Goal: Information Seeking & Learning: Learn about a topic

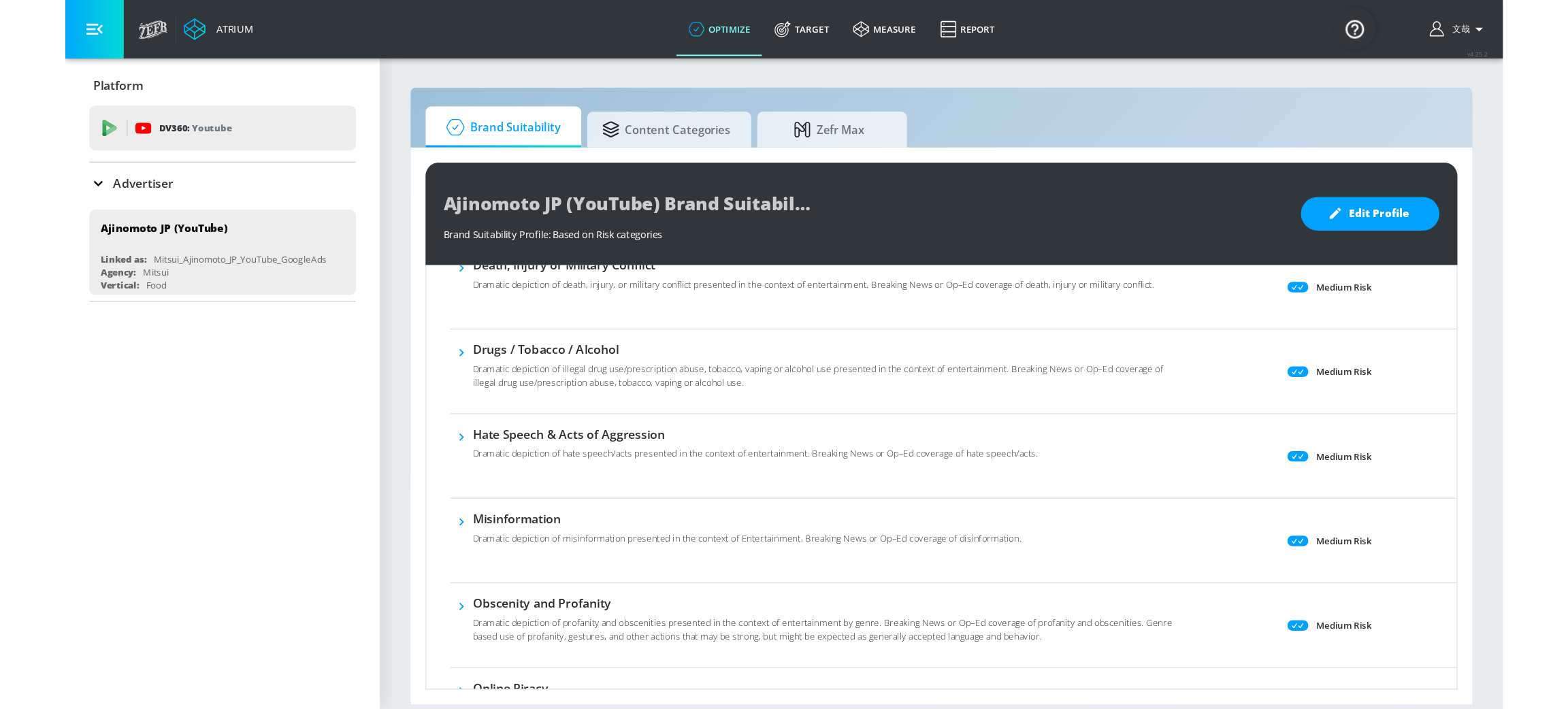
scroll to position [510, 0]
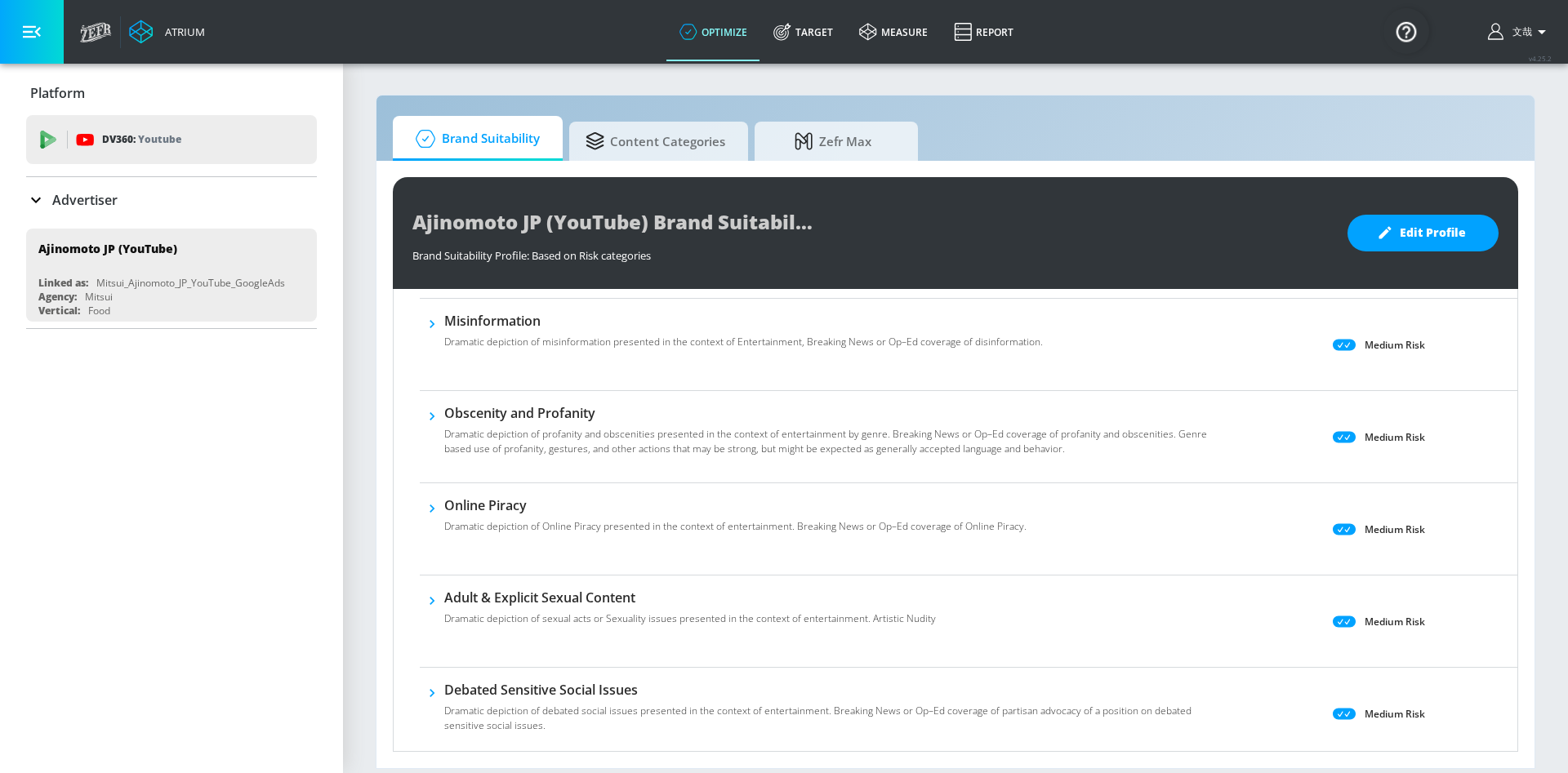
click at [433, 330] on icon "button" at bounding box center [431, 324] width 16 height 16
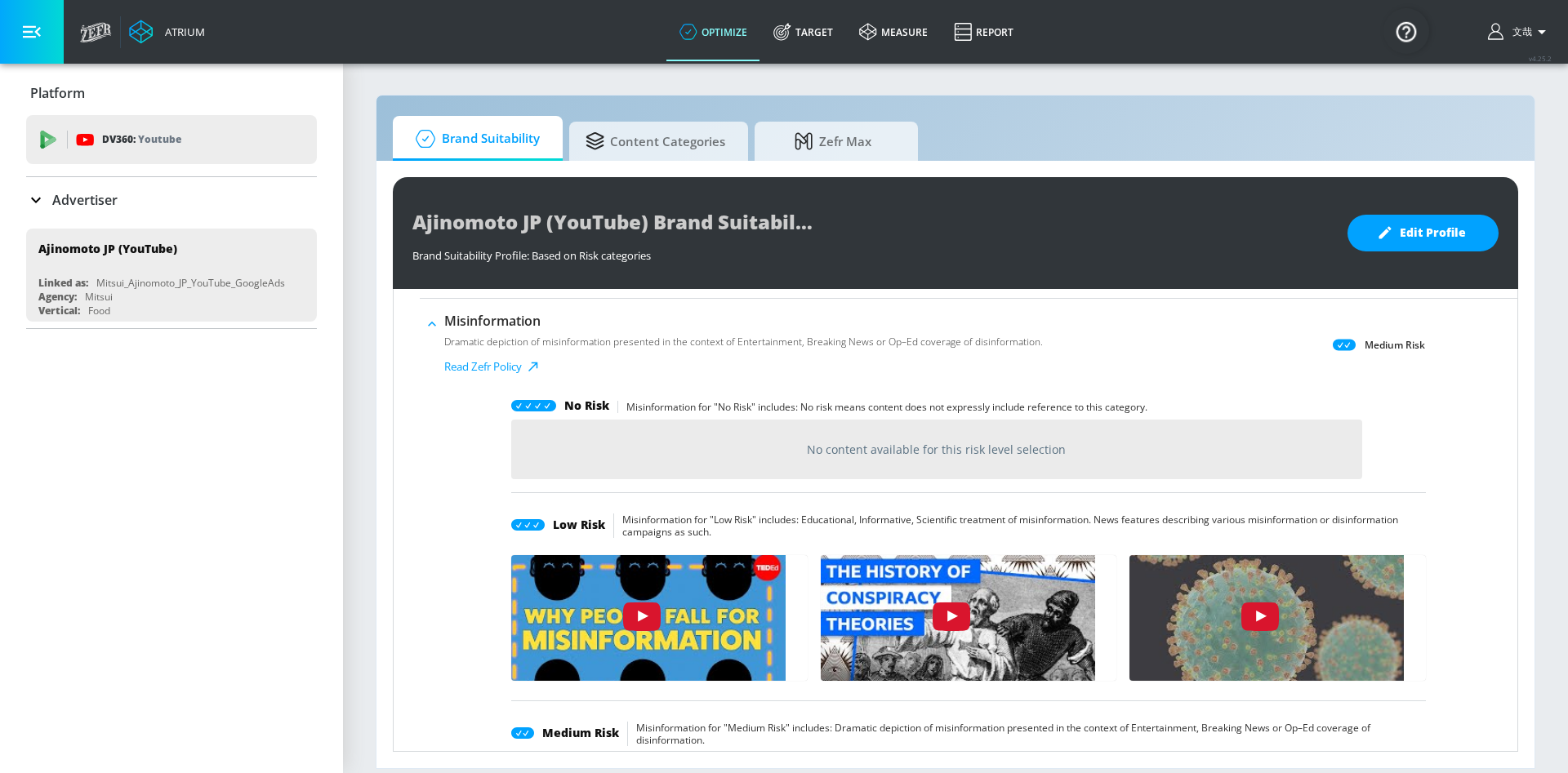
click at [433, 330] on icon "button" at bounding box center [431, 324] width 16 height 16
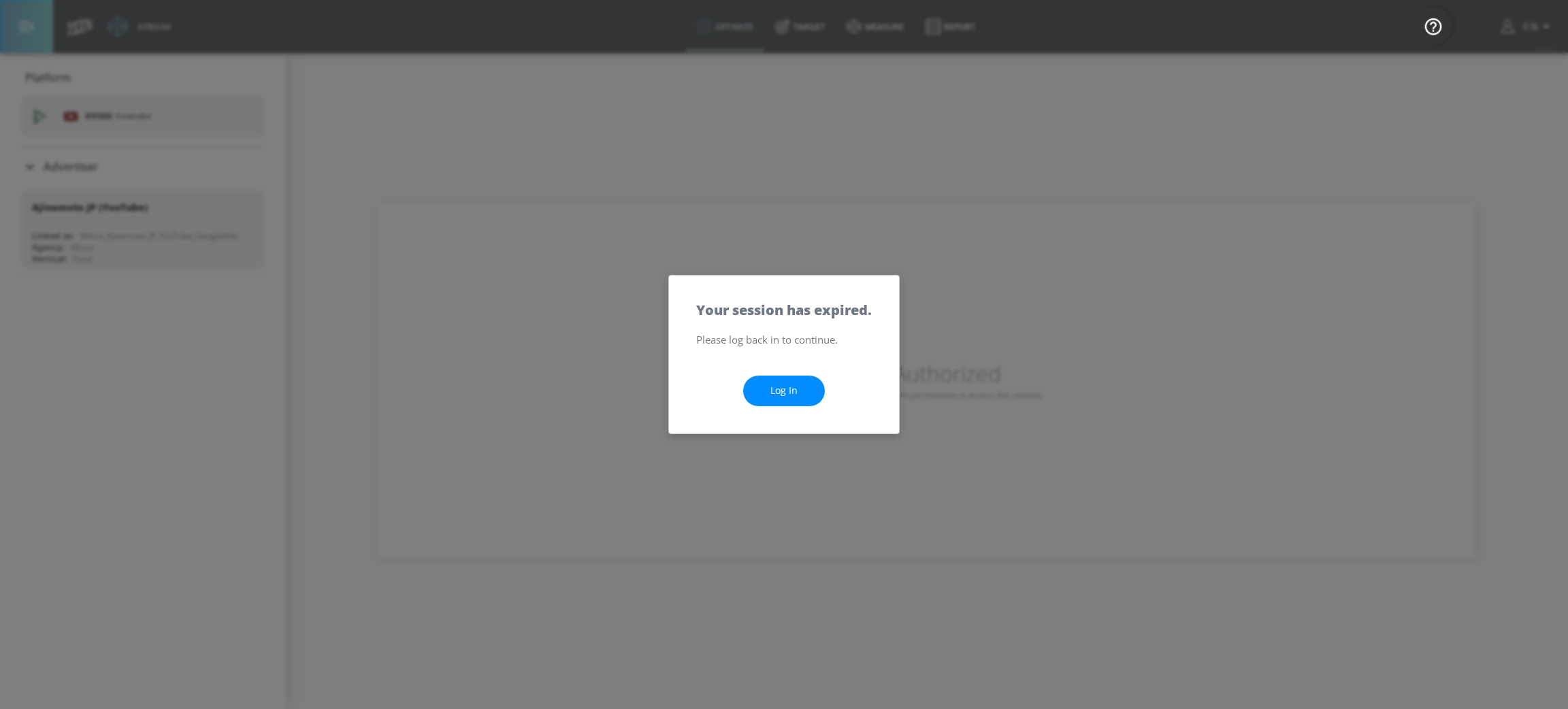
click at [781, 381] on link "Log In" at bounding box center [784, 391] width 82 height 31
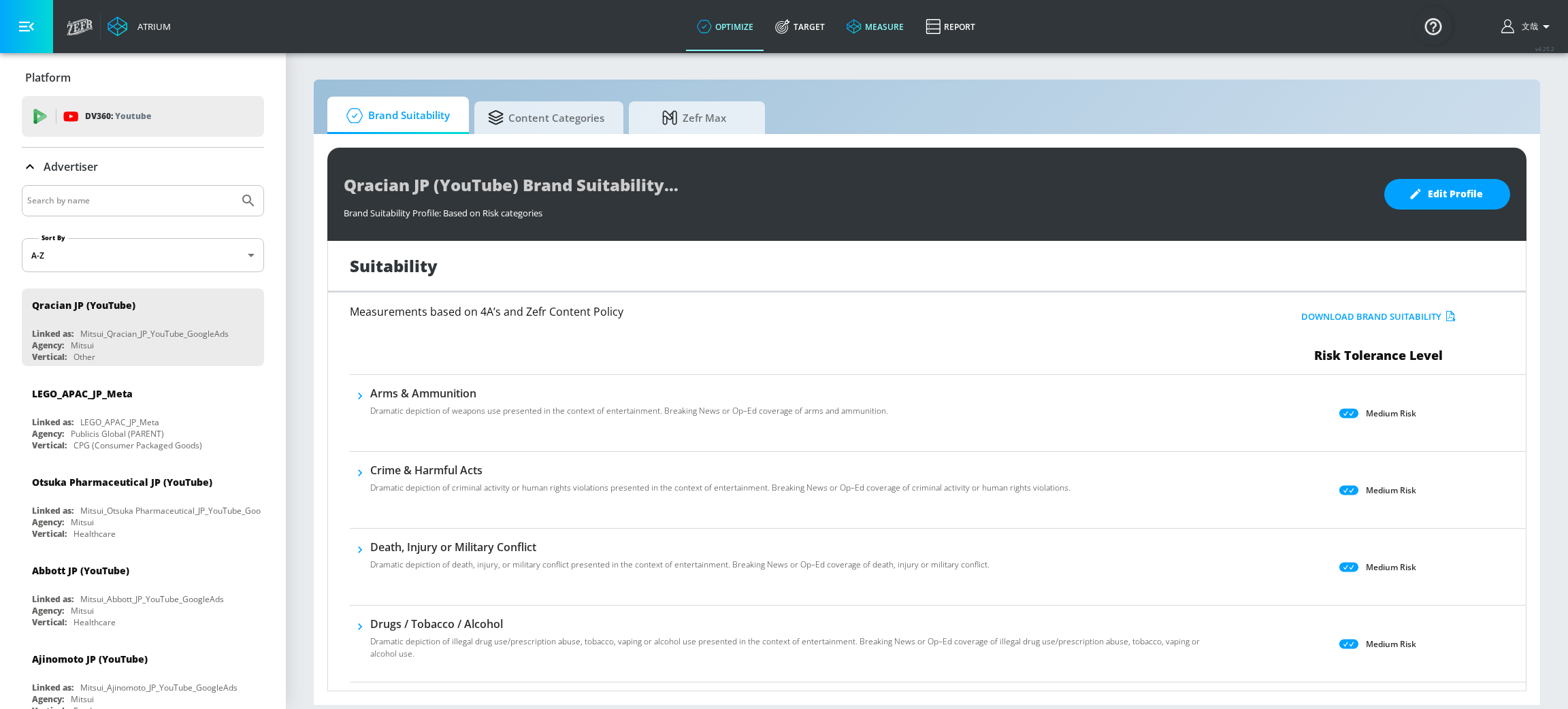
click at [884, 28] on link "measure" at bounding box center [875, 27] width 79 height 49
